Goal: Task Accomplishment & Management: Complete application form

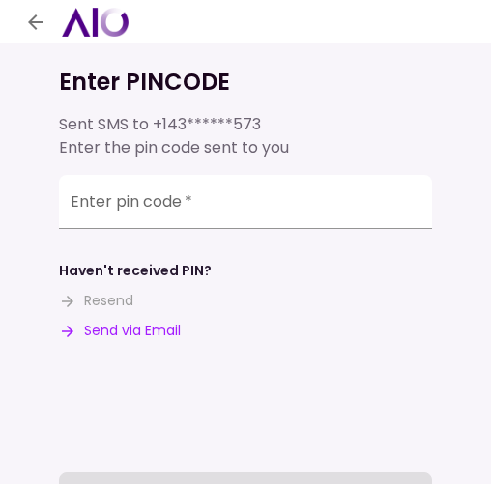
click at [131, 327] on button "Send via Email" at bounding box center [120, 331] width 122 height 20
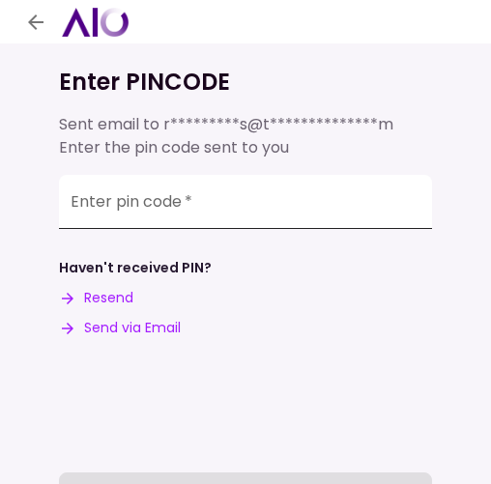
click at [212, 195] on input "Enter pin code   *" at bounding box center [245, 202] width 373 height 54
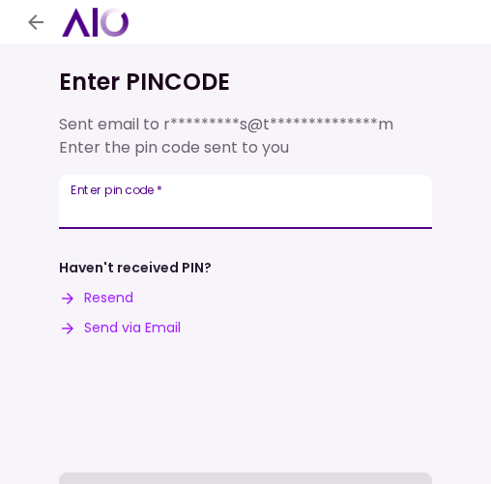
paste input "******"
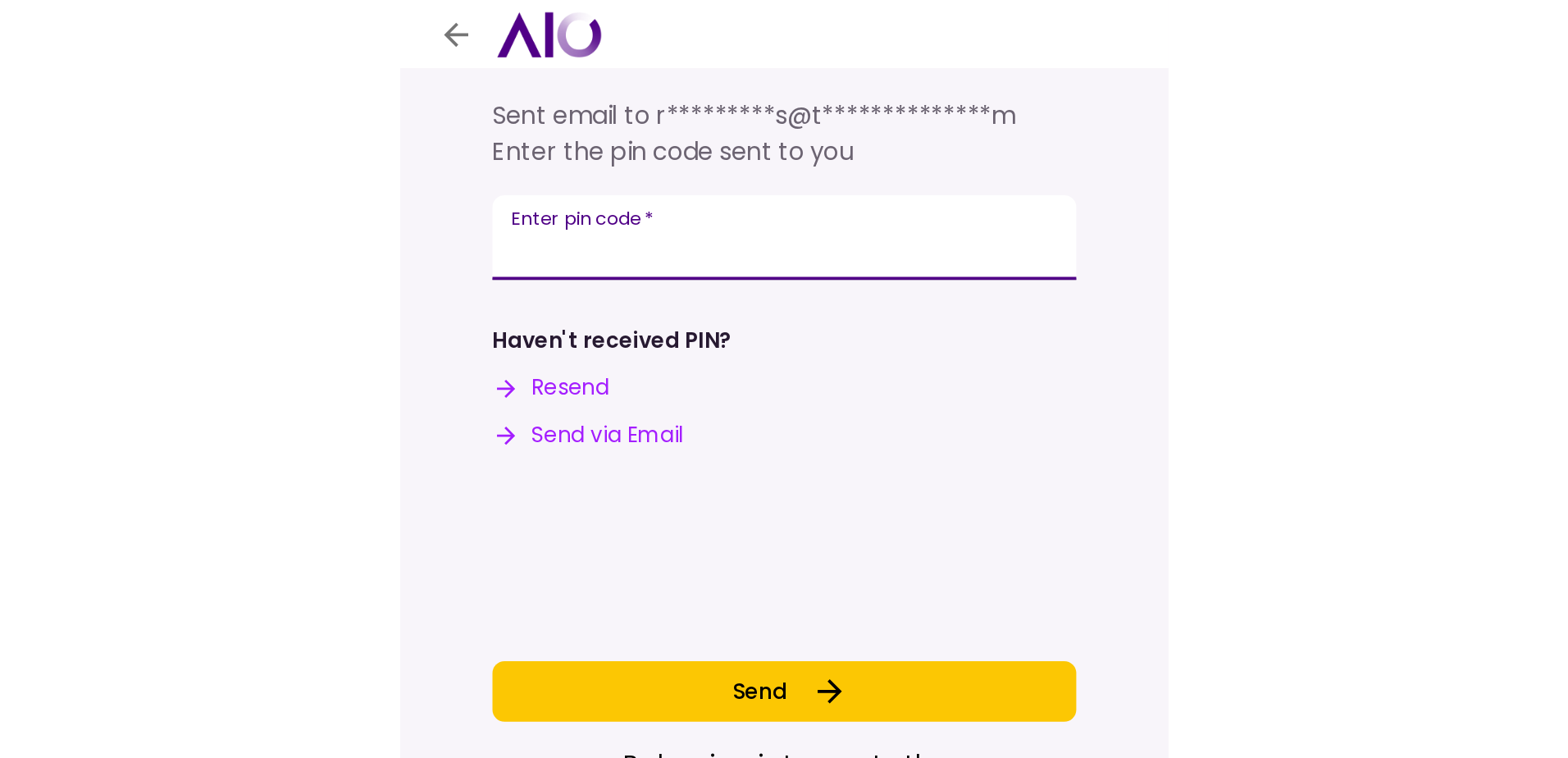
scroll to position [82, 0]
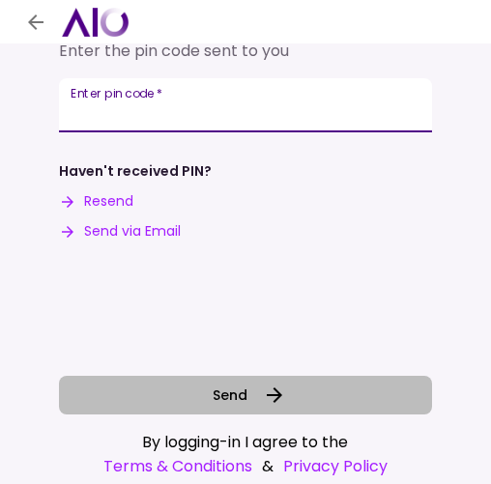
type input "******"
click at [263, 394] on icon at bounding box center [274, 395] width 23 height 23
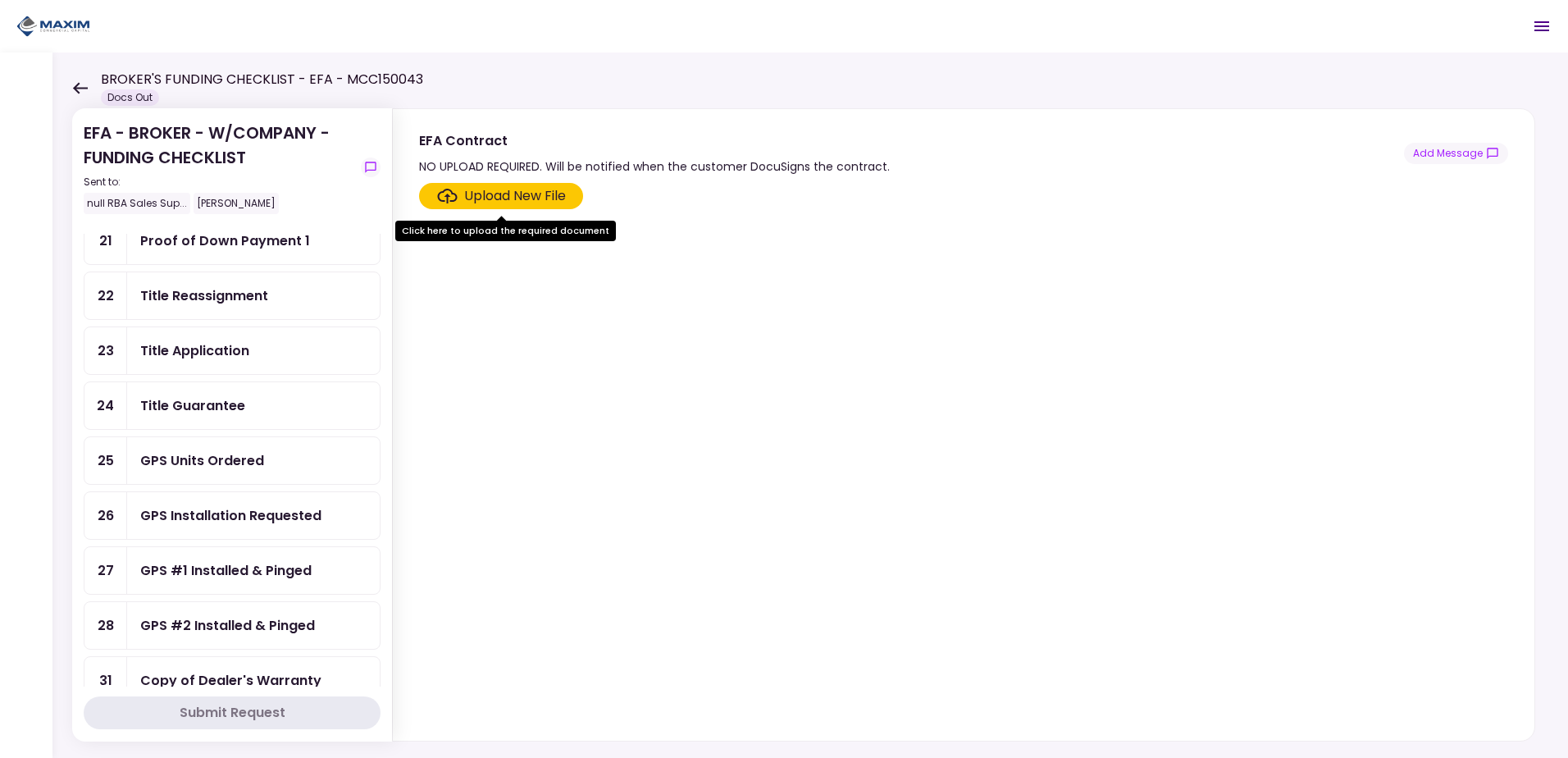
scroll to position [656, 0]
click at [240, 306] on div "Title Reassignment" at bounding box center [254, 294] width 253 height 47
click at [416, 199] on div "Upload New File" at bounding box center [515, 195] width 102 height 20
click at [0, 0] on input "Upload New File" at bounding box center [0, 0] width 0 height 0
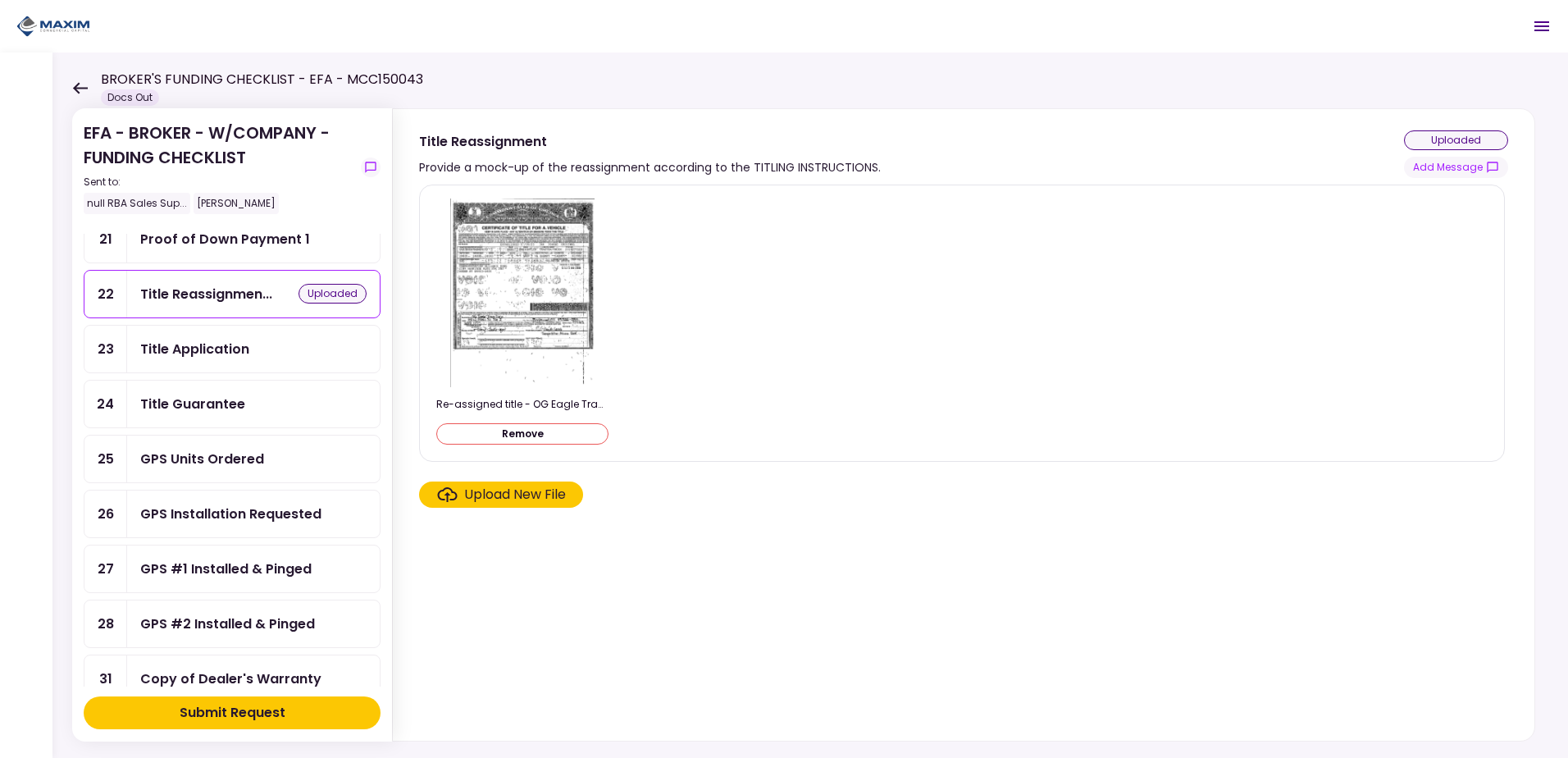
click at [181, 401] on div "Title Guarantee" at bounding box center [193, 404] width 105 height 20
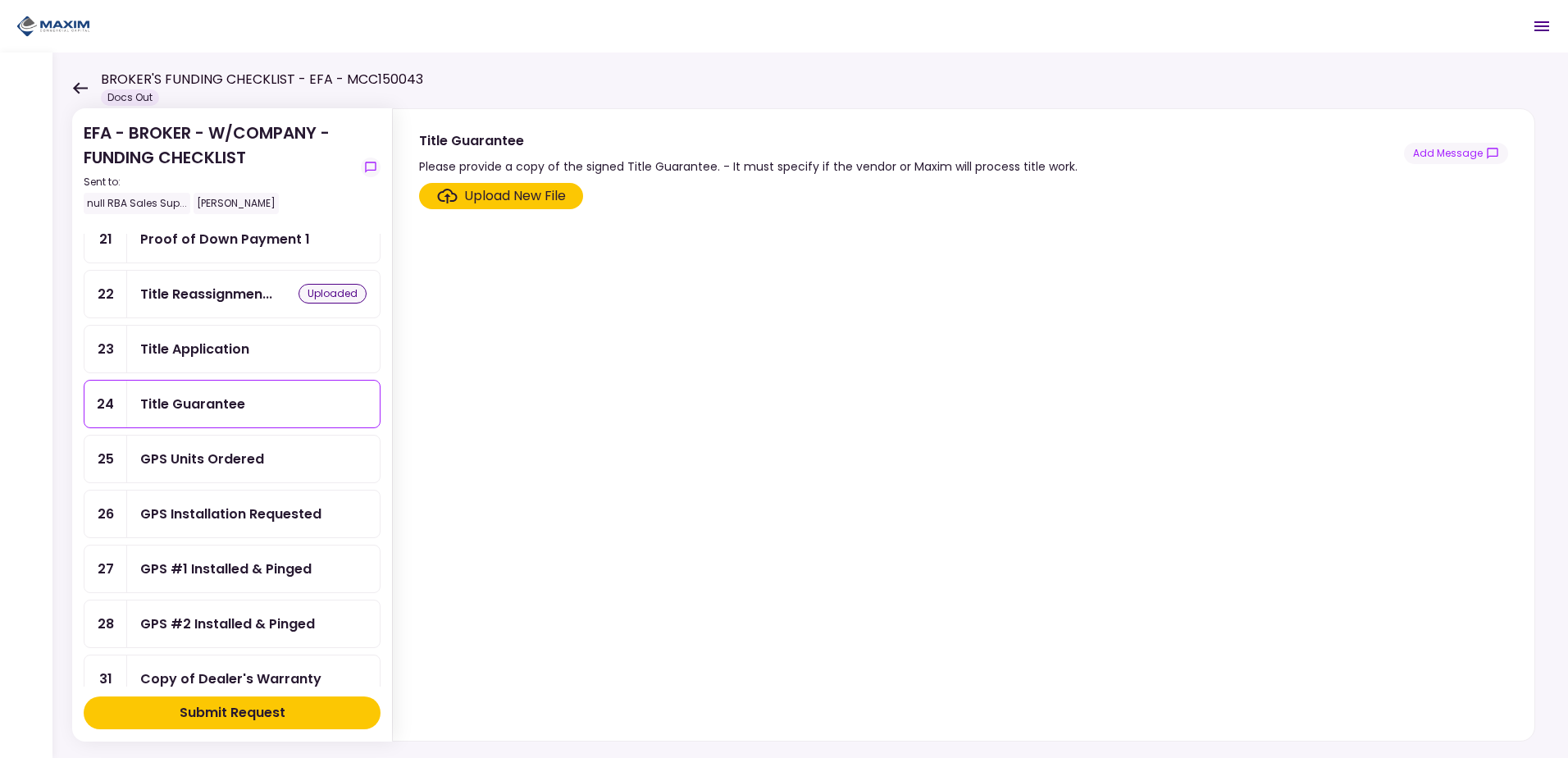
click at [416, 197] on div "Upload New File" at bounding box center [515, 195] width 102 height 20
click at [0, 0] on input "Upload New File" at bounding box center [0, 0] width 0 height 0
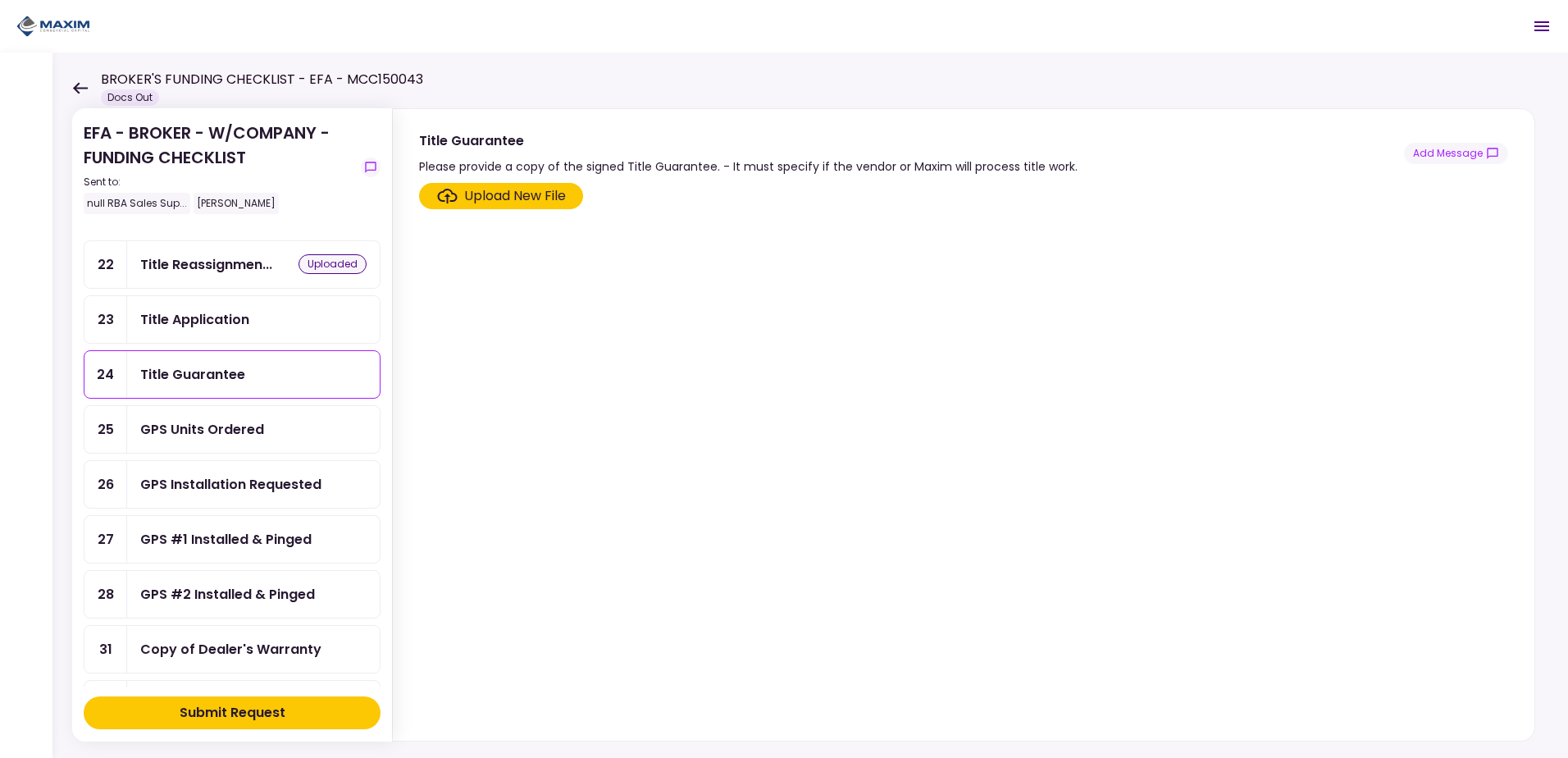
scroll to position [656, 0]
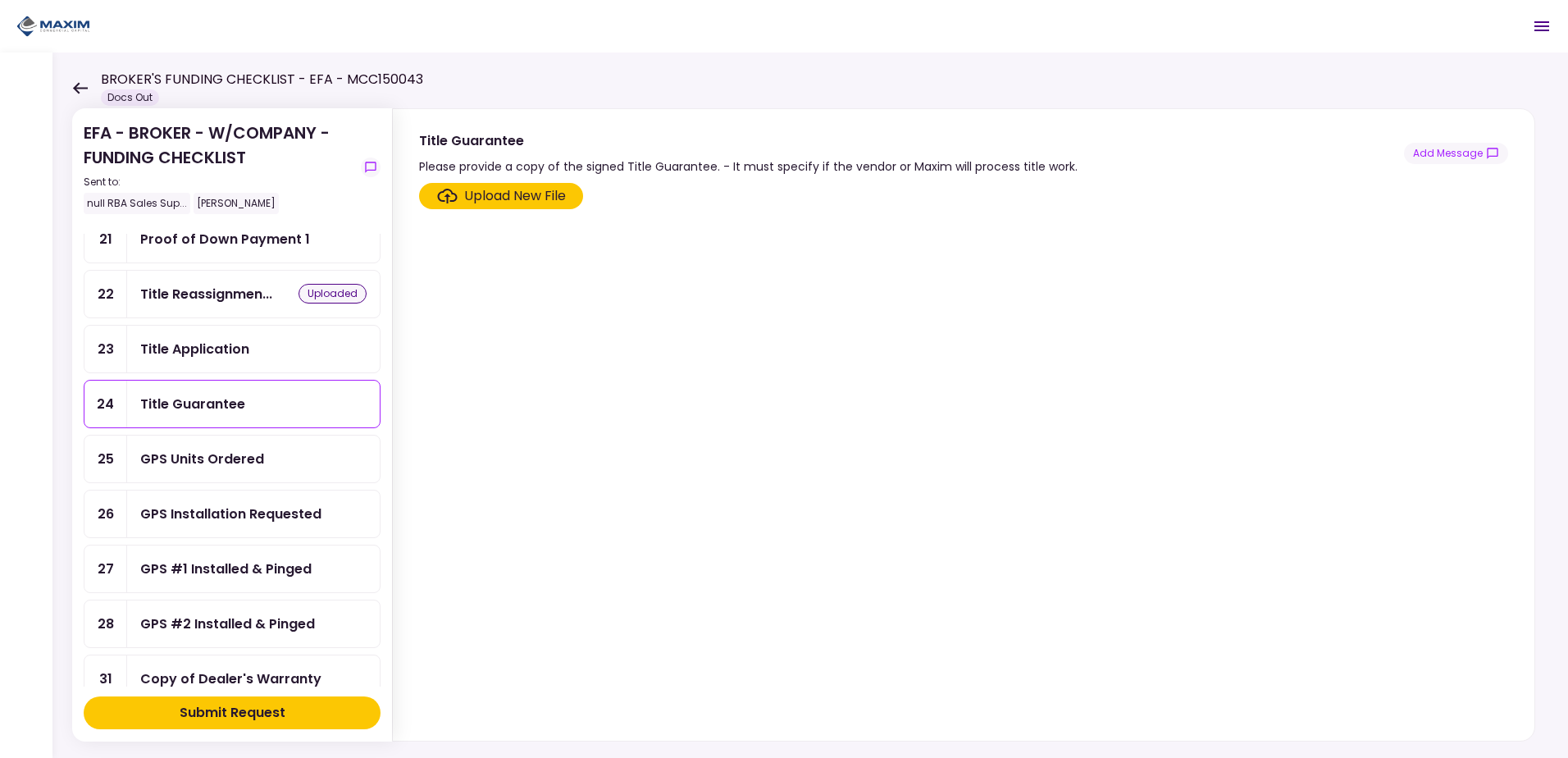
click at [416, 203] on div "Upload New File" at bounding box center [515, 195] width 102 height 20
click at [0, 0] on input "Upload New File" at bounding box center [0, 0] width 0 height 0
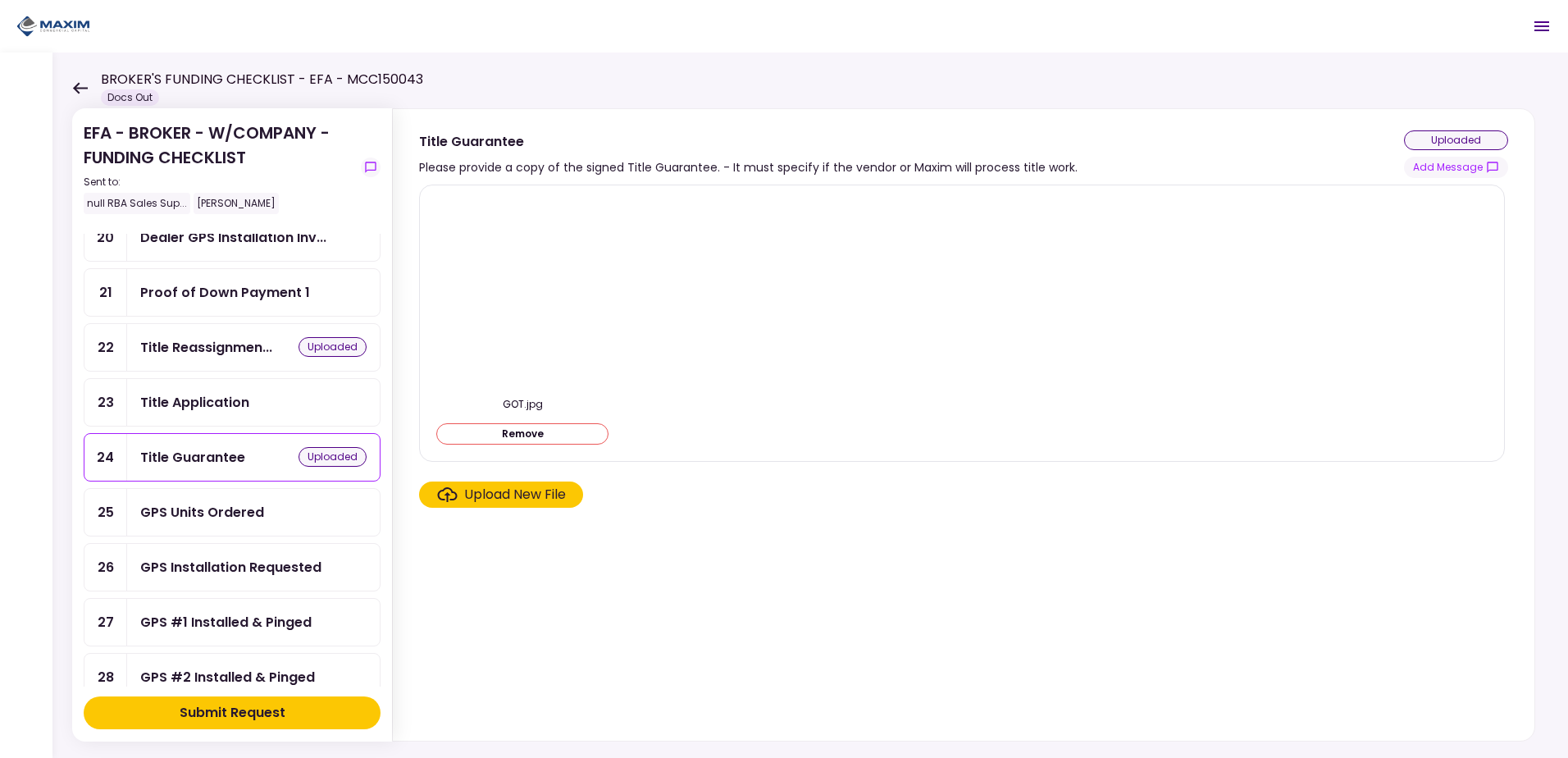
scroll to position [575, 0]
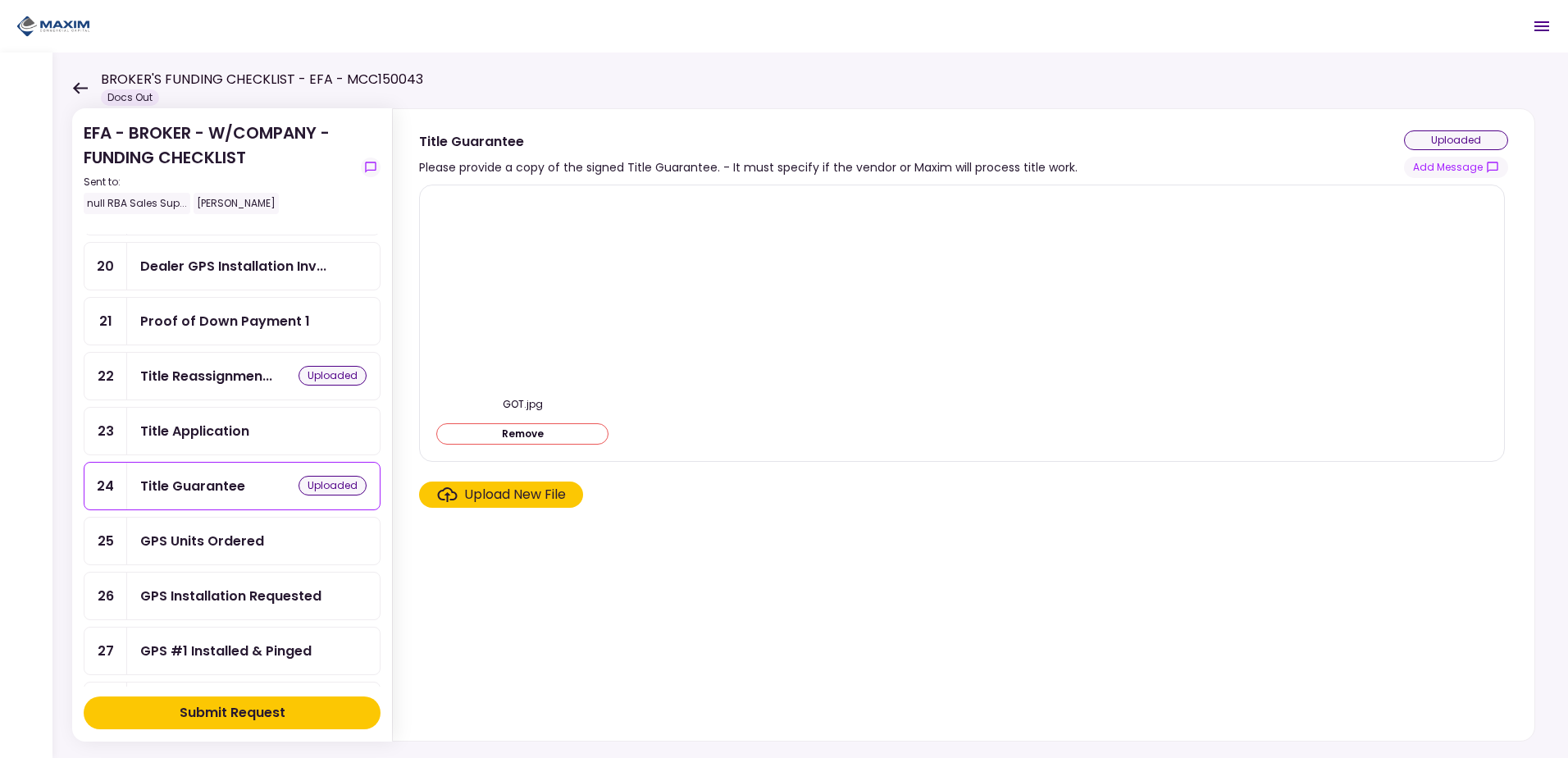
click at [242, 410] on div "Title Application" at bounding box center [194, 431] width 109 height 20
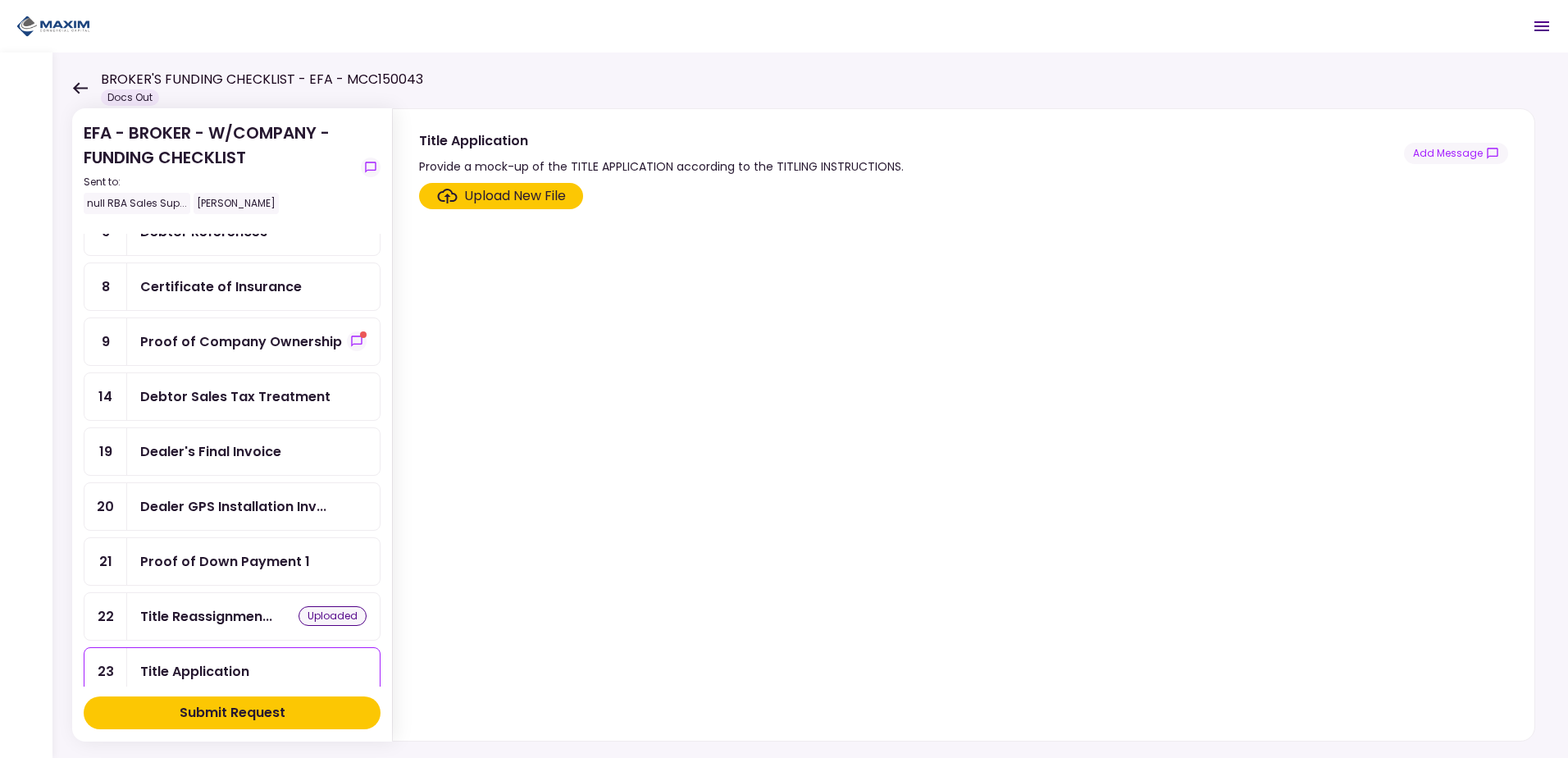
scroll to position [328, 0]
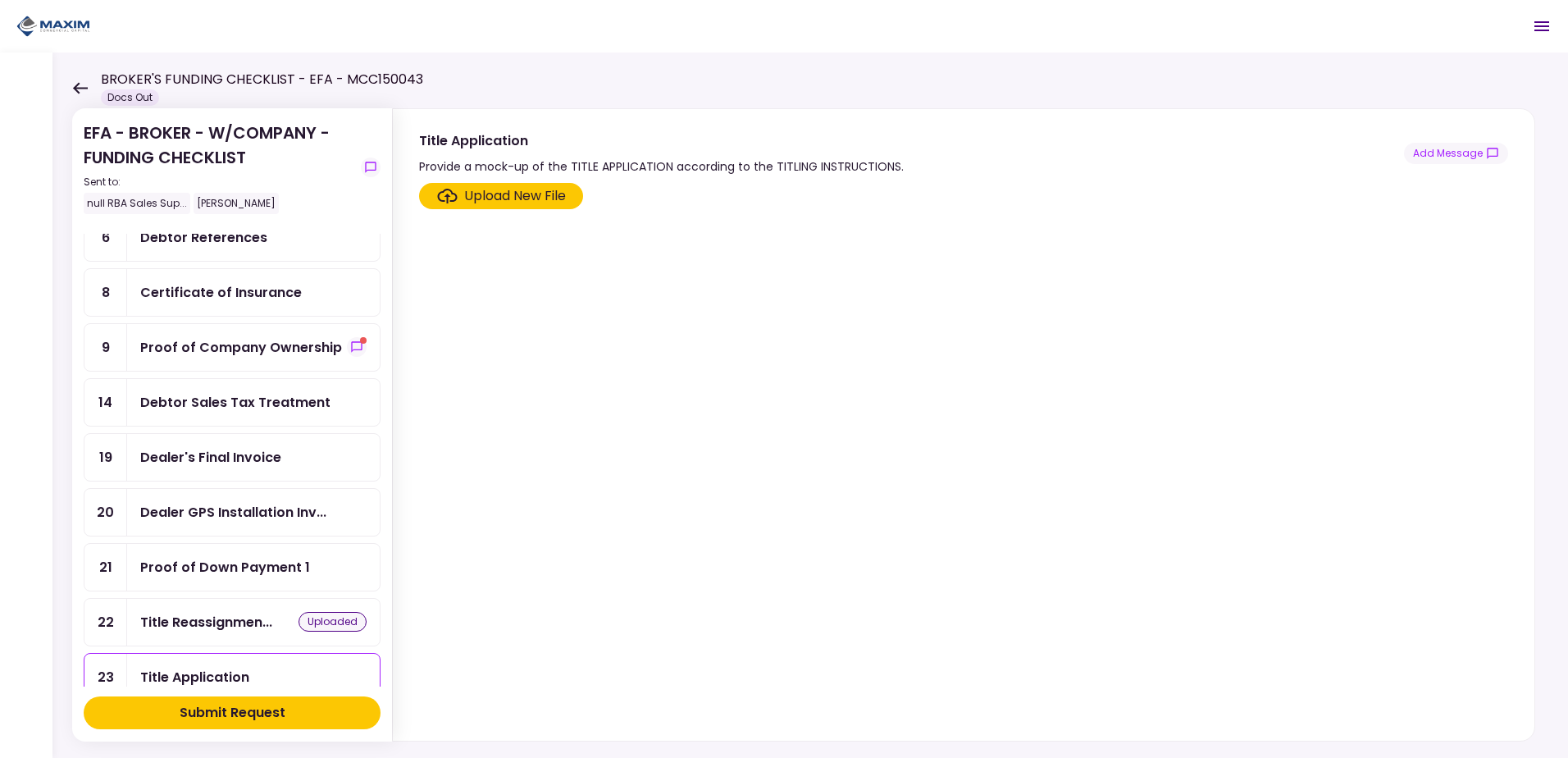
click at [255, 410] on div "Dealer's Final Invoice" at bounding box center [210, 458] width 141 height 20
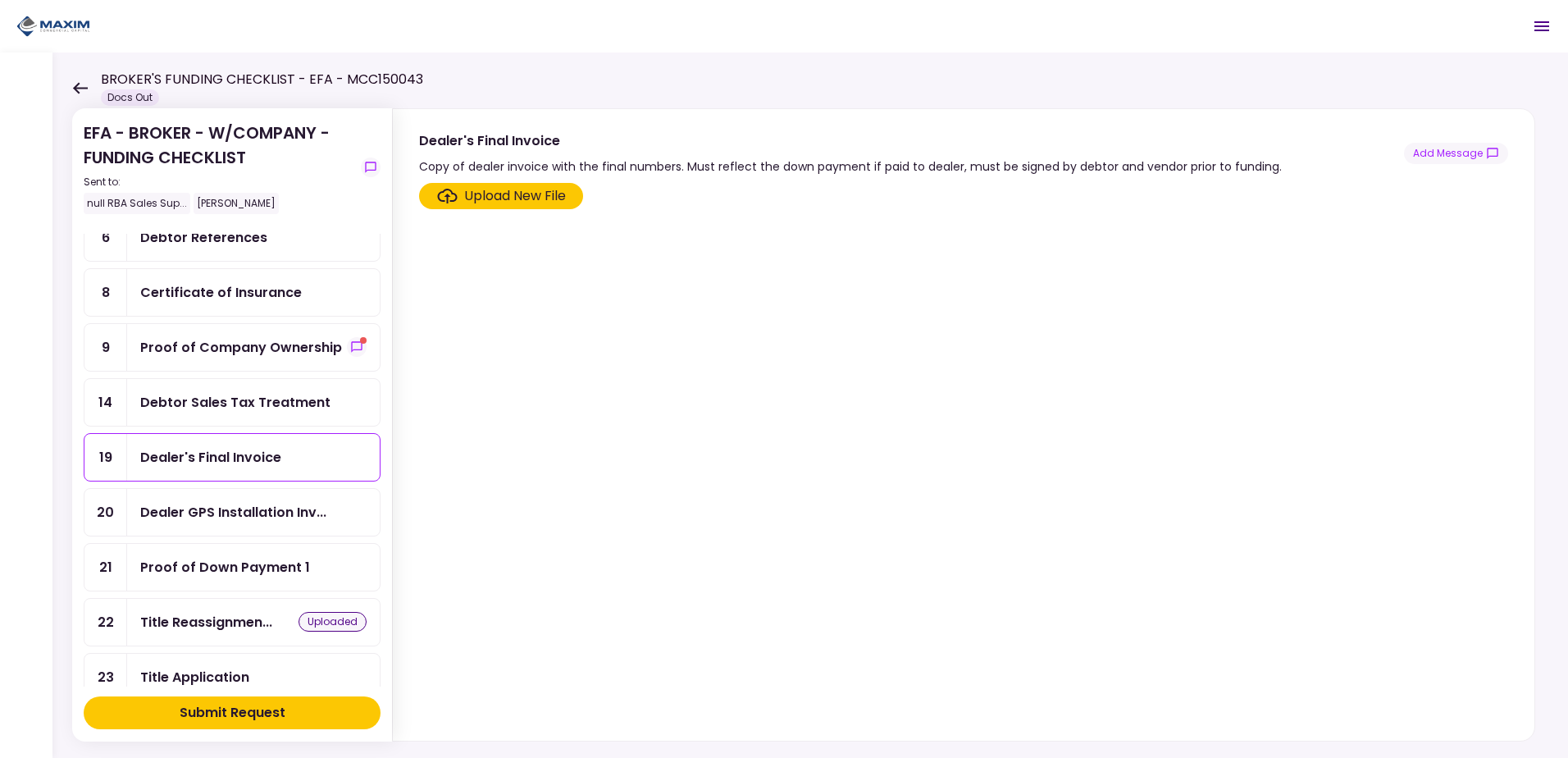
scroll to position [328, 0]
